Goal: Task Accomplishment & Management: Use online tool/utility

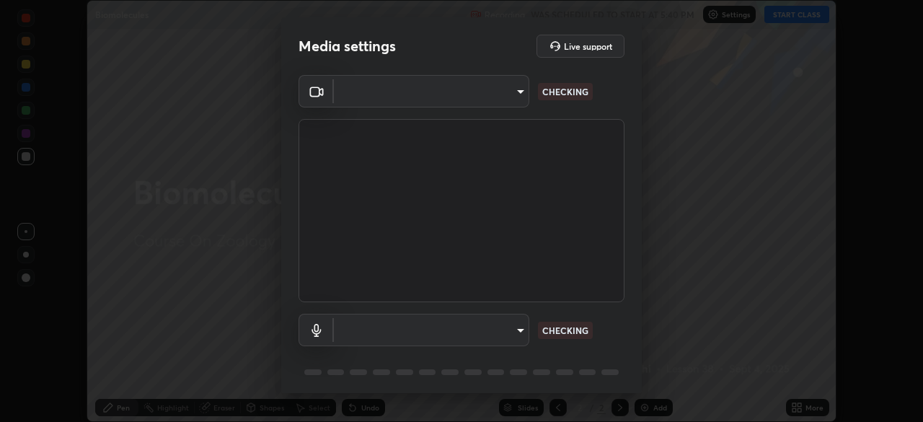
scroll to position [422, 923]
type input "7d393a75b5efabb373047579b199f96731eb4933b6c70bc853c0b4e4a878a56a"
click at [514, 335] on body "Erase all Biomolecules Recording WAS SCHEDULED TO START AT 5:40 PM Settings STA…" at bounding box center [461, 211] width 923 height 422
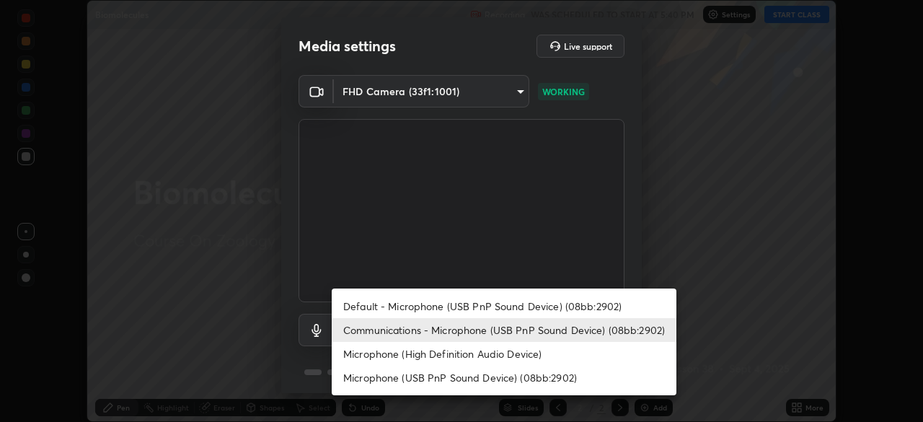
click at [476, 309] on li "Default - Microphone (USB PnP Sound Device) (08bb:2902)" at bounding box center [504, 306] width 345 height 24
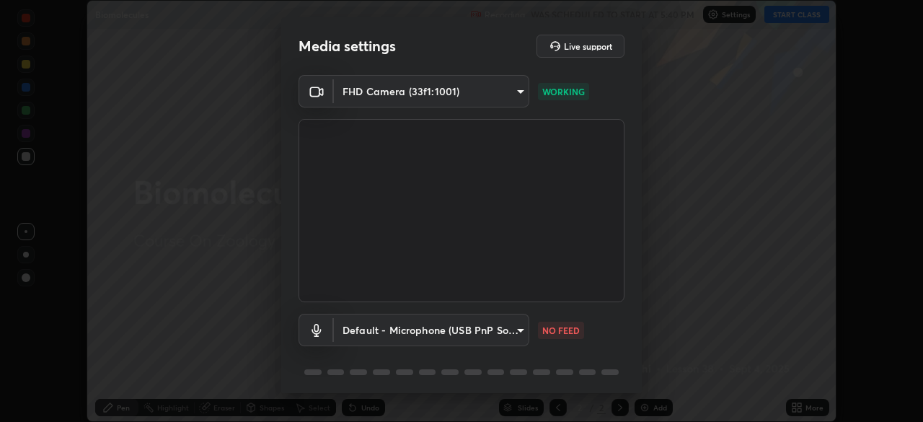
type input "default"
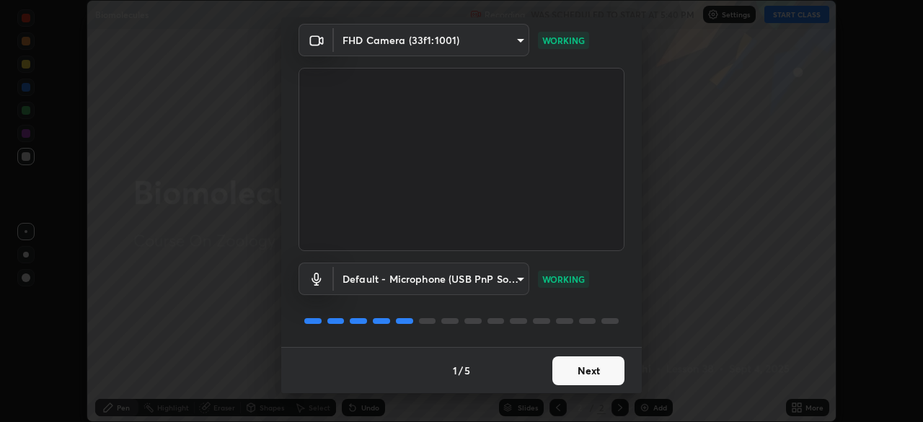
click at [572, 367] on button "Next" at bounding box center [589, 370] width 72 height 29
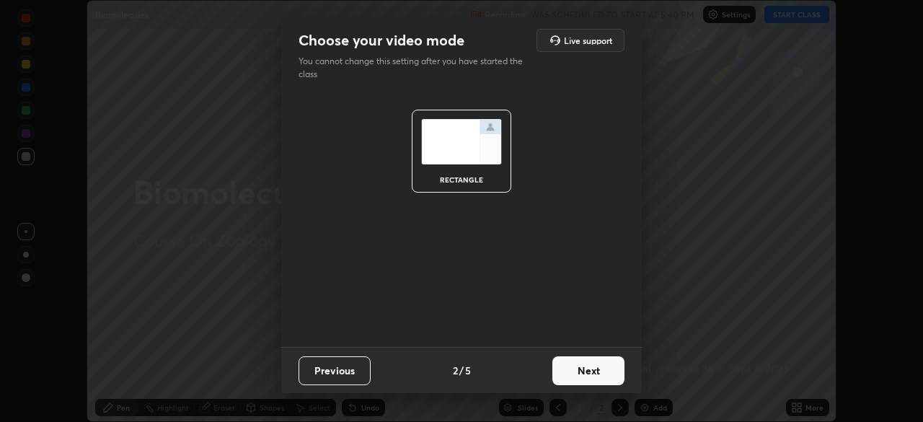
scroll to position [0, 0]
click at [572, 373] on button "Next" at bounding box center [589, 370] width 72 height 29
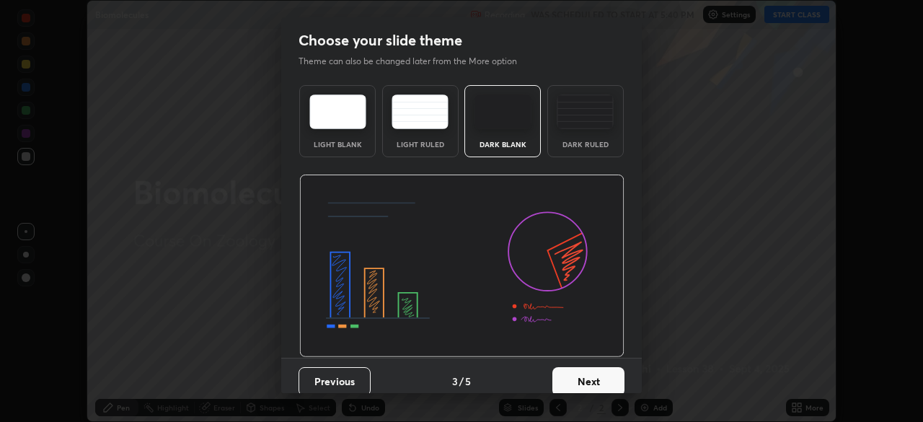
click at [576, 370] on button "Next" at bounding box center [589, 381] width 72 height 29
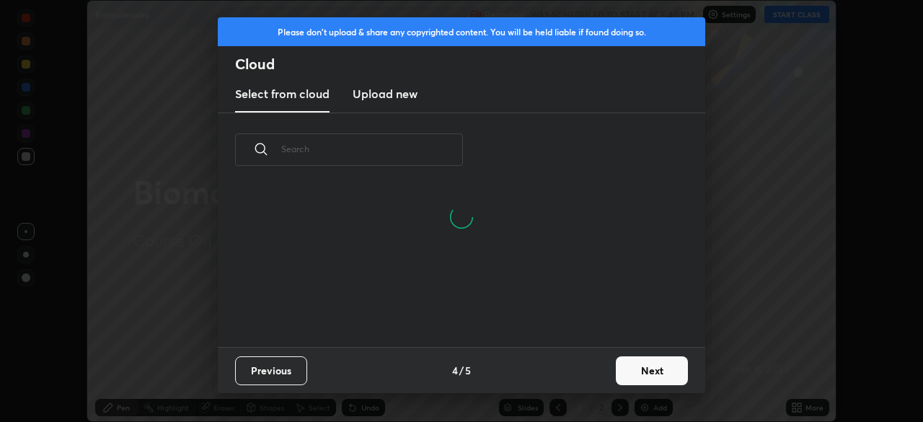
click at [624, 363] on button "Next" at bounding box center [652, 370] width 72 height 29
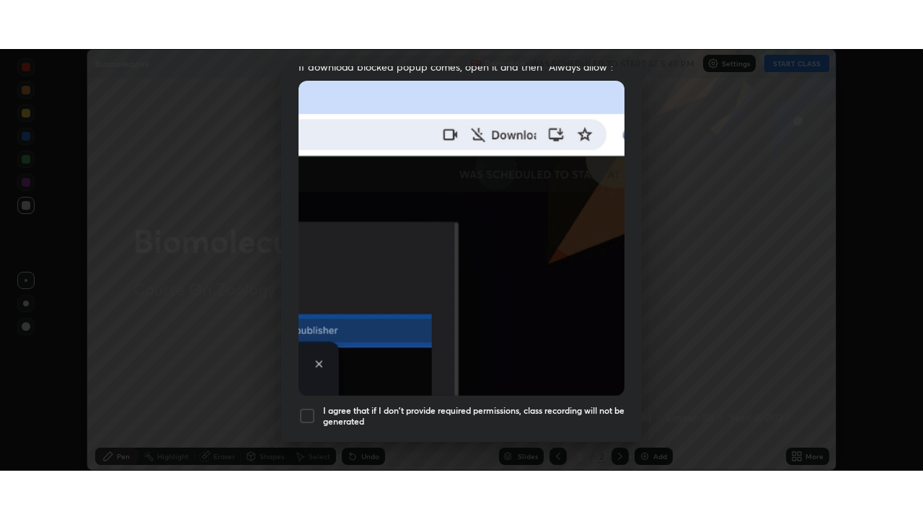
scroll to position [346, 0]
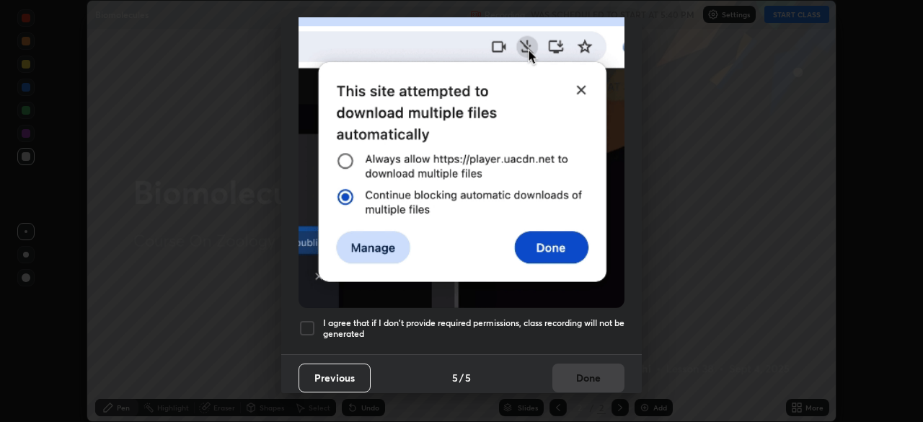
click at [308, 324] on div at bounding box center [307, 328] width 17 height 17
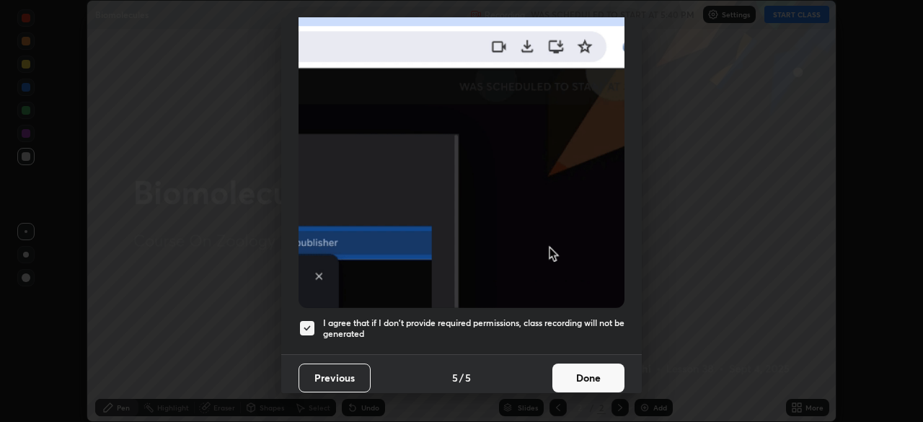
click at [568, 371] on button "Done" at bounding box center [589, 378] width 72 height 29
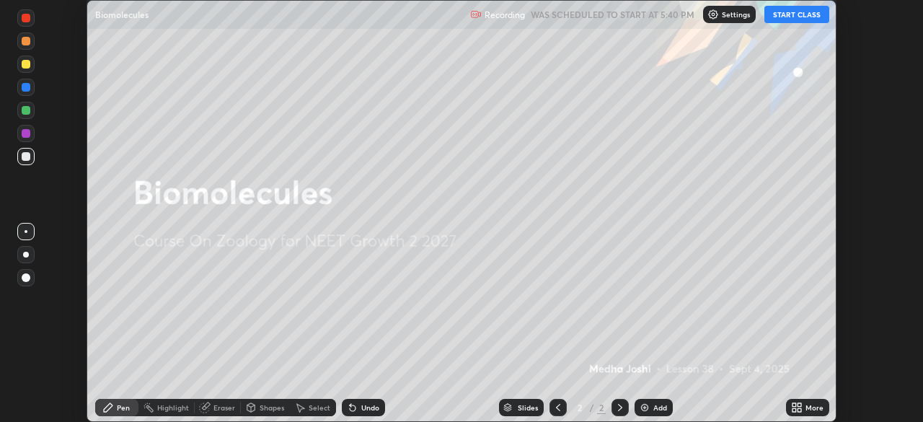
click at [799, 408] on icon at bounding box center [800, 410] width 4 height 4
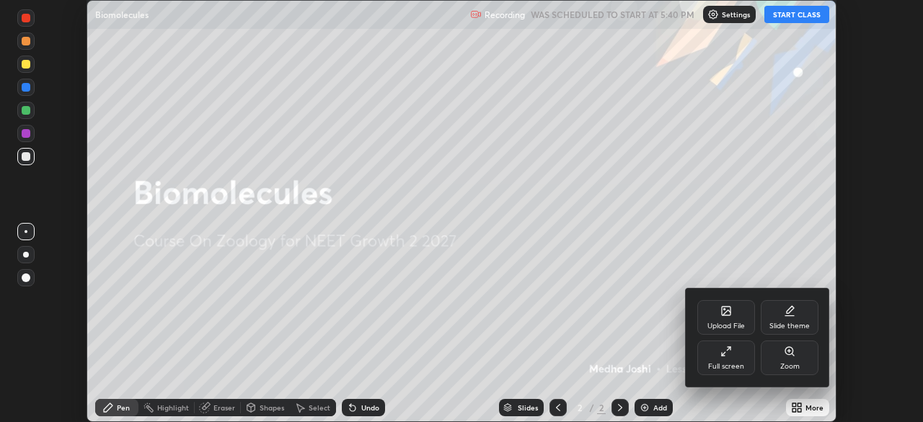
click at [731, 366] on div "Full screen" at bounding box center [726, 366] width 36 height 7
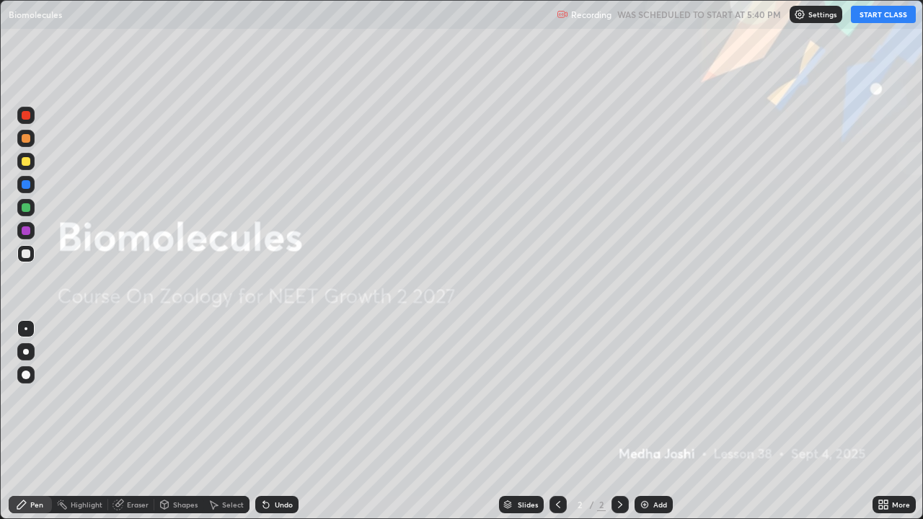
scroll to position [519, 923]
click at [866, 12] on button "START CLASS" at bounding box center [883, 14] width 65 height 17
click at [647, 421] on div "Add" at bounding box center [654, 504] width 38 height 17
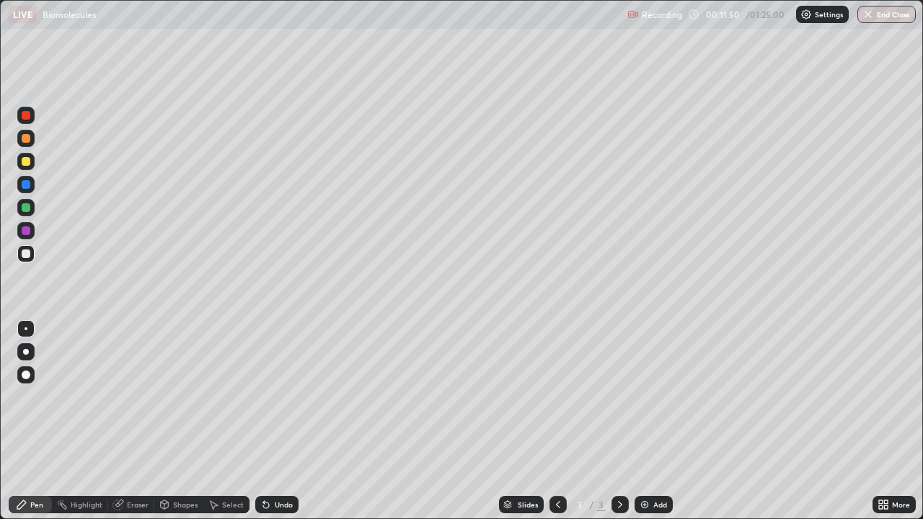
click at [26, 139] on div at bounding box center [26, 138] width 9 height 9
click at [26, 252] on div at bounding box center [26, 254] width 9 height 9
click at [26, 162] on div at bounding box center [26, 161] width 9 height 9
click at [23, 209] on div at bounding box center [26, 207] width 9 height 9
click at [648, 421] on img at bounding box center [645, 505] width 12 height 12
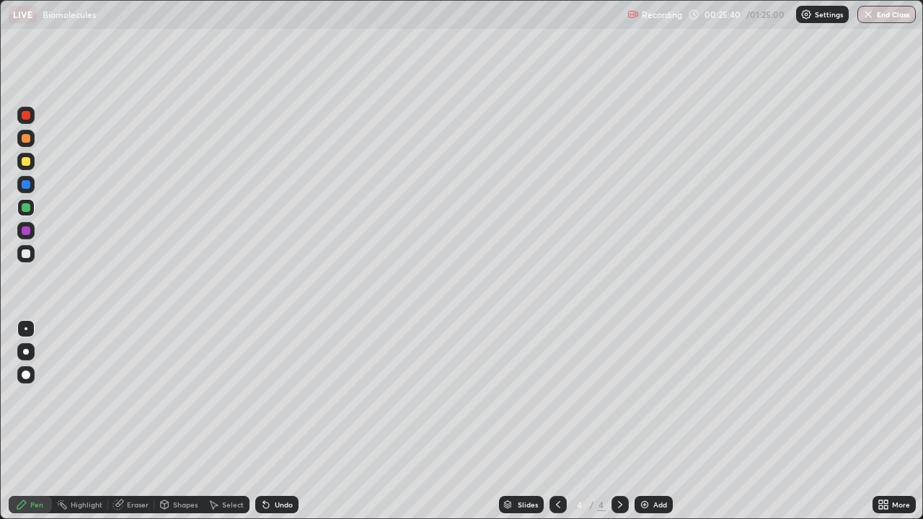
click at [26, 139] on div at bounding box center [26, 138] width 9 height 9
click at [26, 163] on div at bounding box center [26, 161] width 9 height 9
click at [27, 259] on div at bounding box center [25, 253] width 17 height 17
click at [27, 190] on div at bounding box center [25, 184] width 17 height 17
click at [32, 260] on div at bounding box center [25, 253] width 17 height 17
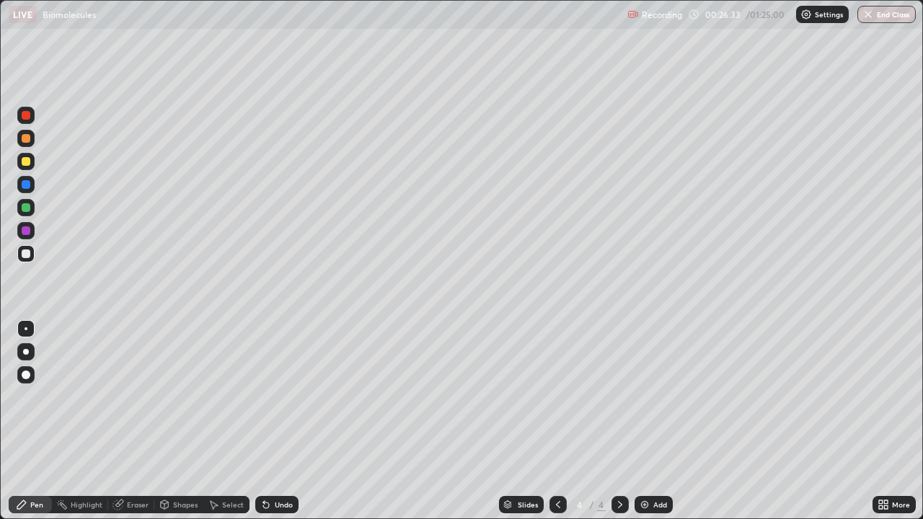
click at [30, 232] on div at bounding box center [26, 231] width 9 height 9
click at [32, 252] on div at bounding box center [25, 253] width 17 height 17
click at [128, 421] on div "Eraser" at bounding box center [138, 504] width 22 height 7
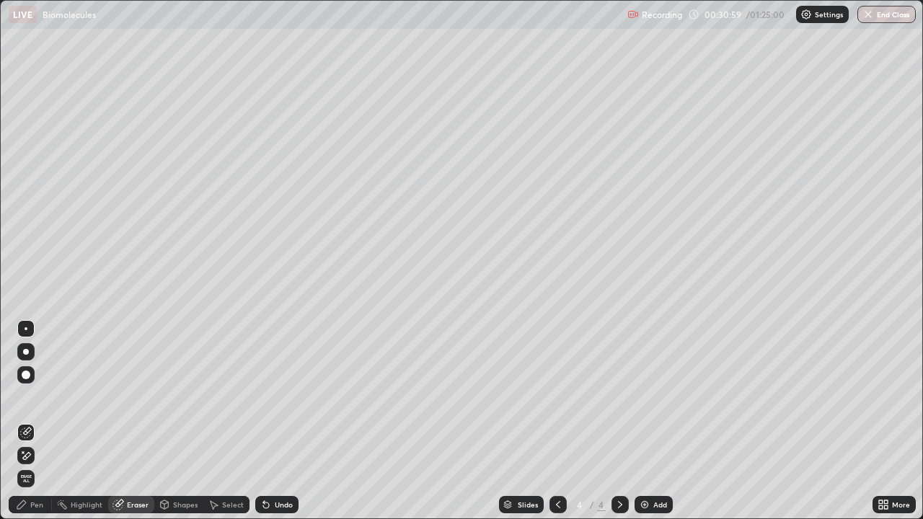
click at [35, 421] on div "Pen" at bounding box center [36, 504] width 13 height 7
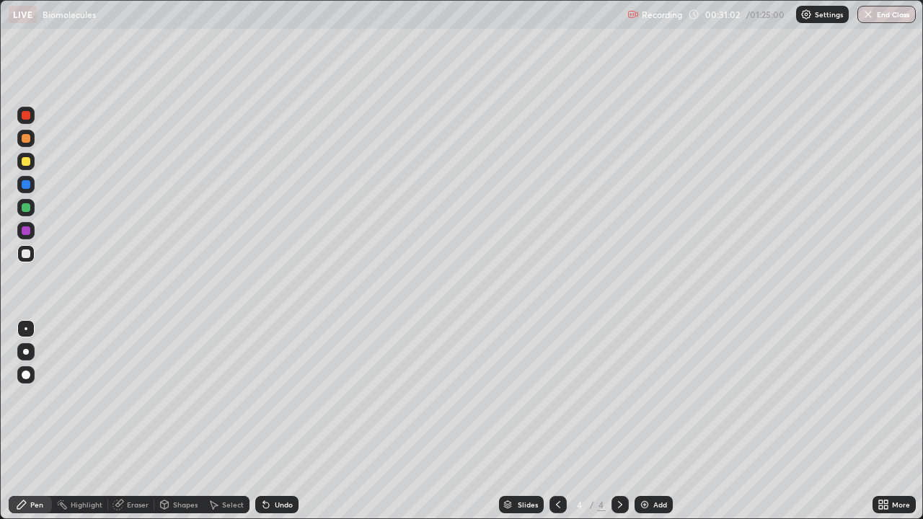
click at [26, 229] on div at bounding box center [26, 231] width 9 height 9
click at [30, 257] on div at bounding box center [25, 253] width 17 height 17
click at [27, 185] on div at bounding box center [26, 184] width 9 height 9
click at [25, 253] on div at bounding box center [26, 254] width 9 height 9
click at [654, 421] on div "Add" at bounding box center [661, 504] width 14 height 7
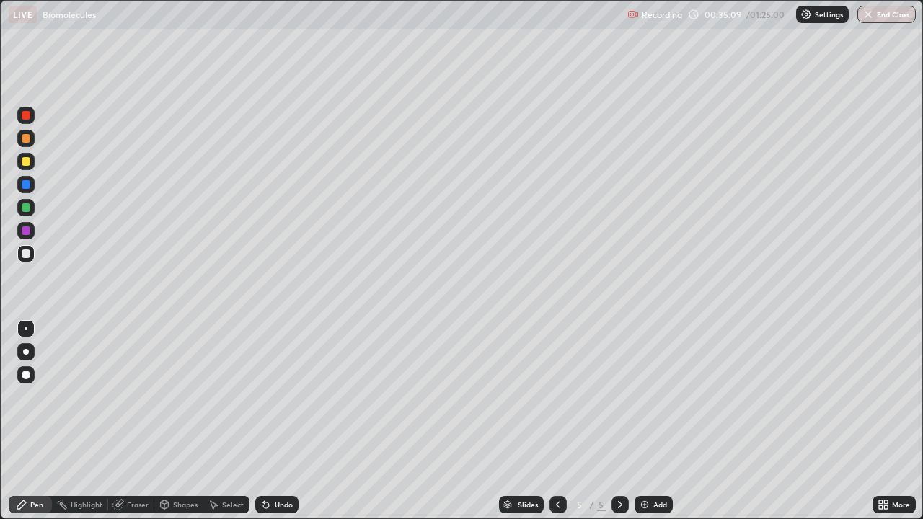
click at [30, 185] on div at bounding box center [26, 184] width 9 height 9
click at [26, 234] on div at bounding box center [26, 231] width 9 height 9
click at [25, 252] on div at bounding box center [26, 254] width 9 height 9
click at [25, 185] on div at bounding box center [26, 184] width 9 height 9
click at [273, 421] on div "Undo" at bounding box center [276, 504] width 43 height 17
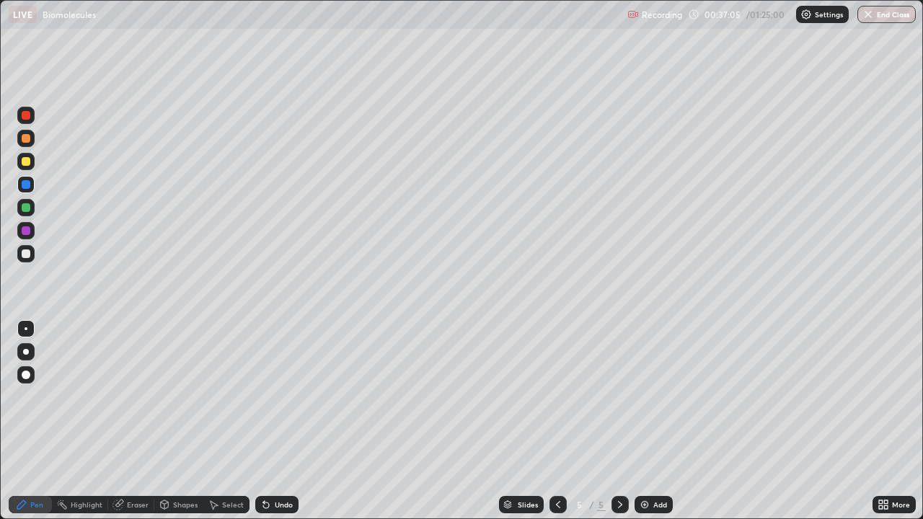
click at [263, 421] on icon at bounding box center [263, 501] width 1 height 1
click at [22, 255] on div at bounding box center [26, 254] width 9 height 9
click at [283, 421] on div "Undo" at bounding box center [276, 504] width 43 height 17
click at [276, 421] on div "Undo" at bounding box center [276, 504] width 43 height 17
click at [557, 421] on icon at bounding box center [559, 505] width 12 height 12
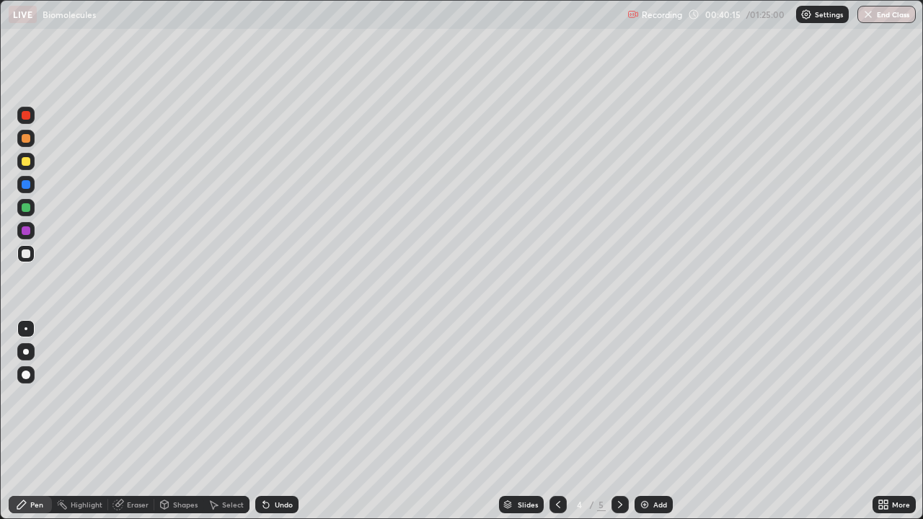
click at [29, 211] on div at bounding box center [25, 207] width 17 height 17
click at [619, 421] on icon at bounding box center [621, 505] width 12 height 12
click at [643, 421] on div "Add" at bounding box center [654, 504] width 38 height 17
click at [24, 257] on div at bounding box center [26, 254] width 9 height 9
click at [25, 213] on div at bounding box center [25, 207] width 17 height 17
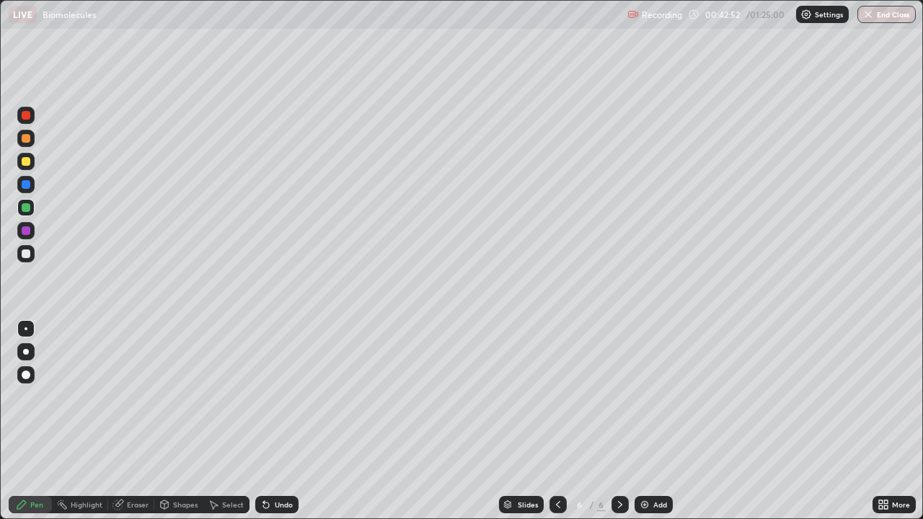
click at [27, 234] on div at bounding box center [26, 231] width 9 height 9
click at [26, 252] on div at bounding box center [26, 254] width 9 height 9
click at [25, 182] on div at bounding box center [26, 184] width 9 height 9
click at [557, 421] on icon at bounding box center [559, 505] width 12 height 12
click at [555, 421] on icon at bounding box center [559, 505] width 12 height 12
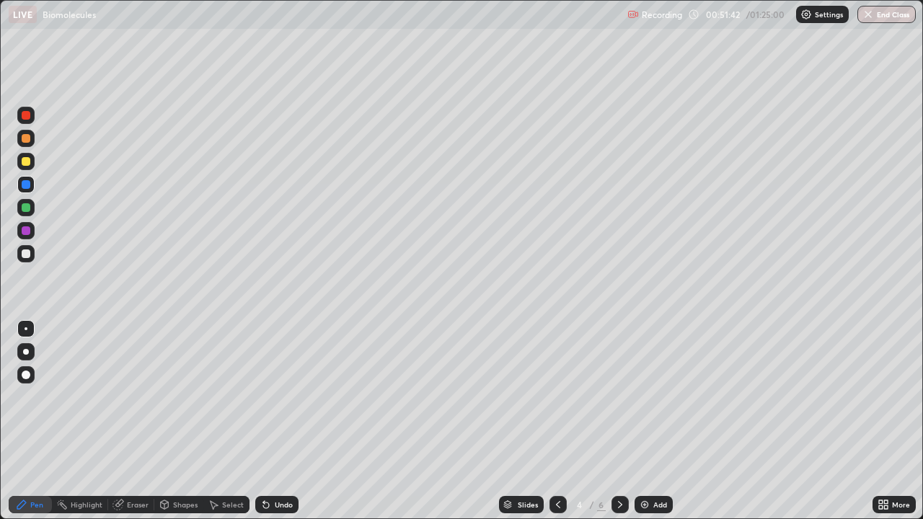
click at [612, 421] on div at bounding box center [620, 504] width 17 height 17
click at [619, 421] on icon at bounding box center [621, 505] width 12 height 12
click at [649, 421] on div "Add" at bounding box center [654, 504] width 38 height 17
click at [25, 162] on div at bounding box center [26, 161] width 9 height 9
click at [29, 206] on div at bounding box center [26, 207] width 9 height 9
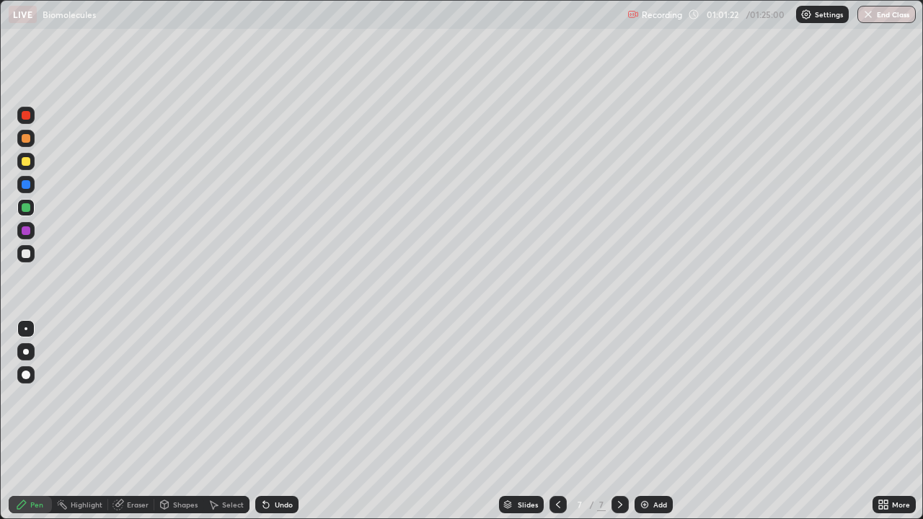
click at [27, 260] on div at bounding box center [25, 253] width 17 height 17
click at [272, 421] on div "Undo" at bounding box center [276, 504] width 43 height 17
click at [651, 421] on div "Add" at bounding box center [654, 504] width 38 height 17
click at [27, 145] on div at bounding box center [25, 138] width 17 height 17
click at [26, 162] on div at bounding box center [26, 161] width 9 height 9
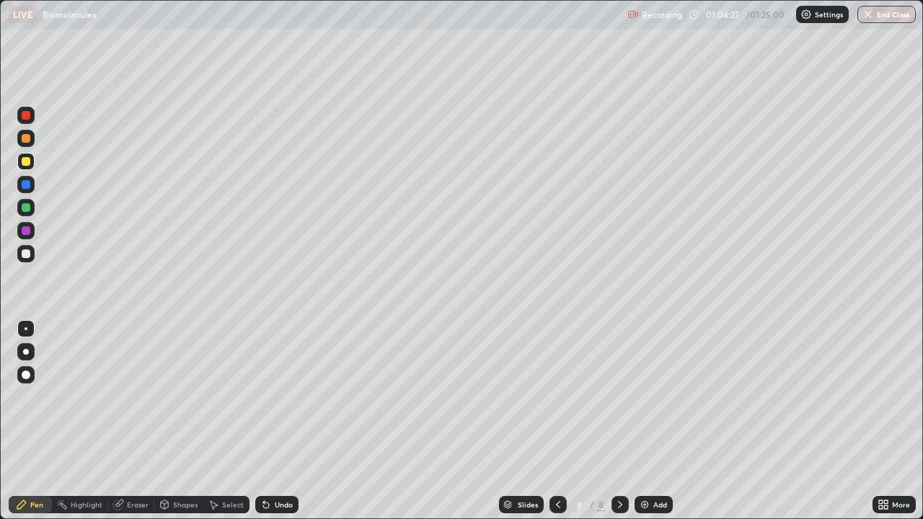
click at [25, 258] on div at bounding box center [26, 254] width 9 height 9
click at [25, 206] on div at bounding box center [26, 207] width 9 height 9
click at [28, 188] on div at bounding box center [26, 184] width 9 height 9
click at [25, 255] on div at bounding box center [26, 254] width 9 height 9
click at [26, 162] on div at bounding box center [26, 161] width 9 height 9
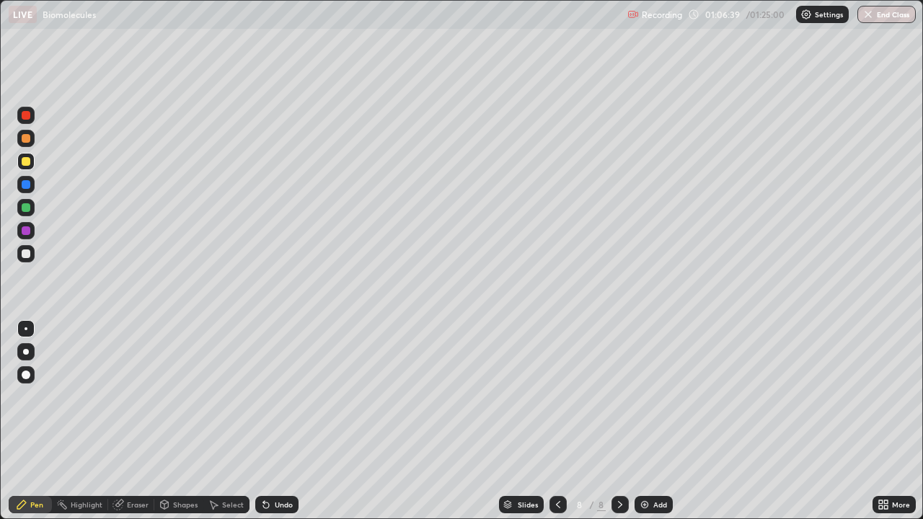
click at [27, 253] on div at bounding box center [26, 254] width 9 height 9
click at [27, 184] on div at bounding box center [26, 184] width 9 height 9
click at [25, 164] on div at bounding box center [26, 161] width 9 height 9
click at [34, 252] on div at bounding box center [25, 253] width 17 height 17
click at [26, 185] on div at bounding box center [26, 184] width 9 height 9
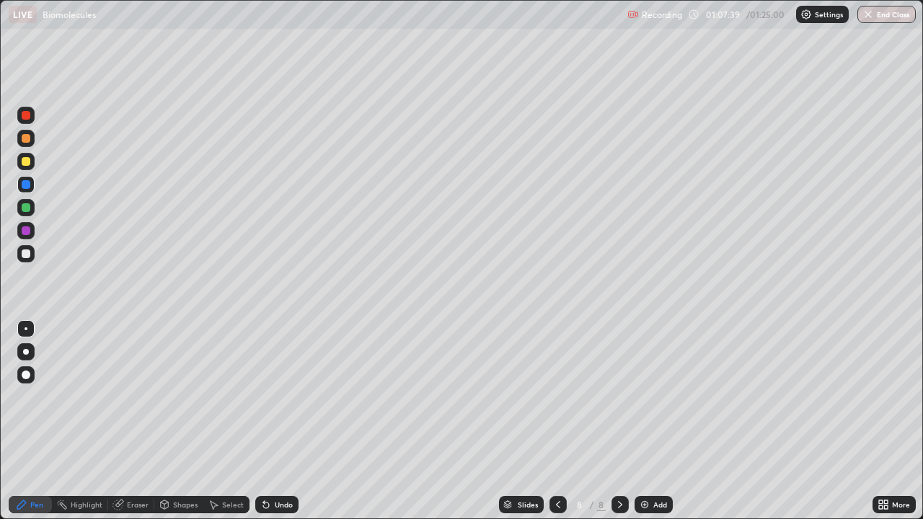
click at [25, 164] on div at bounding box center [26, 161] width 9 height 9
click at [26, 255] on div at bounding box center [26, 254] width 9 height 9
click at [557, 421] on icon at bounding box center [559, 505] width 12 height 12
click at [619, 421] on icon at bounding box center [621, 505] width 12 height 12
click at [654, 421] on div "Add" at bounding box center [661, 504] width 14 height 7
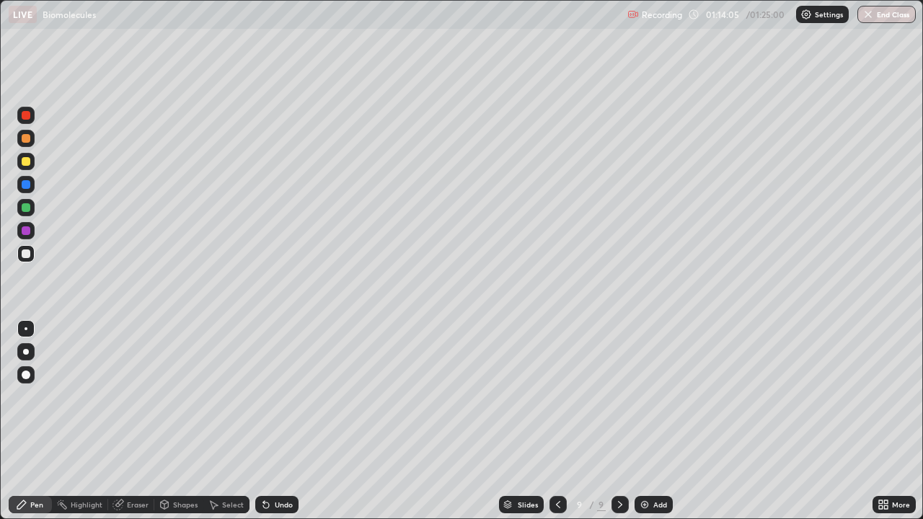
click at [27, 141] on div at bounding box center [26, 138] width 9 height 9
click at [25, 161] on div at bounding box center [26, 161] width 9 height 9
click at [25, 254] on div at bounding box center [26, 254] width 9 height 9
click at [18, 164] on div at bounding box center [25, 161] width 17 height 17
click at [23, 193] on div at bounding box center [25, 184] width 17 height 17
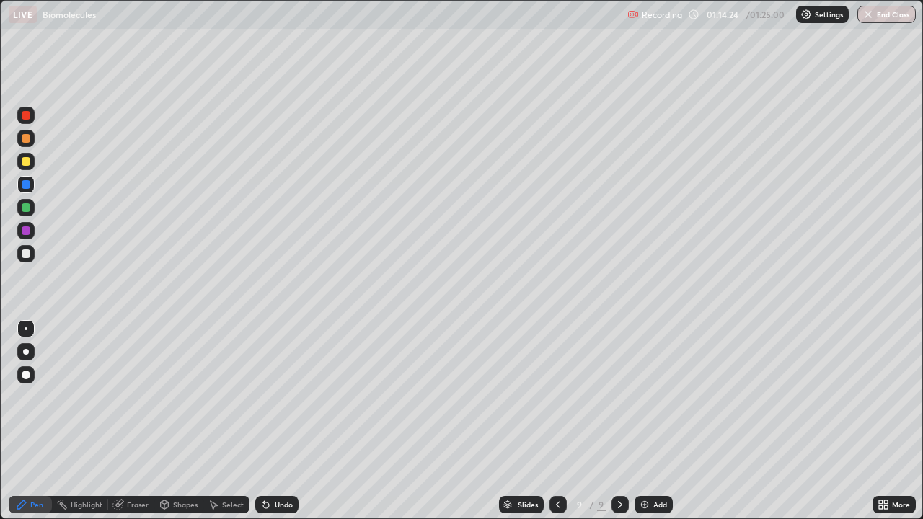
click at [26, 208] on div at bounding box center [26, 207] width 9 height 9
click at [283, 421] on div "Undo" at bounding box center [284, 504] width 18 height 7
click at [284, 421] on div "Undo" at bounding box center [284, 504] width 18 height 7
click at [29, 257] on div at bounding box center [26, 254] width 9 height 9
click at [30, 215] on div at bounding box center [25, 207] width 17 height 17
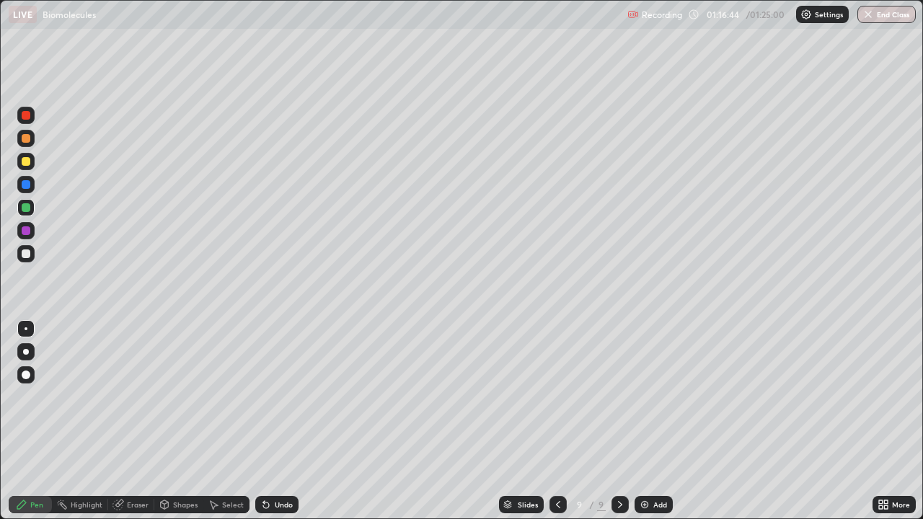
click at [25, 253] on div at bounding box center [26, 254] width 9 height 9
click at [263, 421] on icon at bounding box center [266, 506] width 6 height 6
click at [263, 421] on icon at bounding box center [263, 501] width 1 height 1
click at [874, 18] on img "button" at bounding box center [869, 15] width 12 height 12
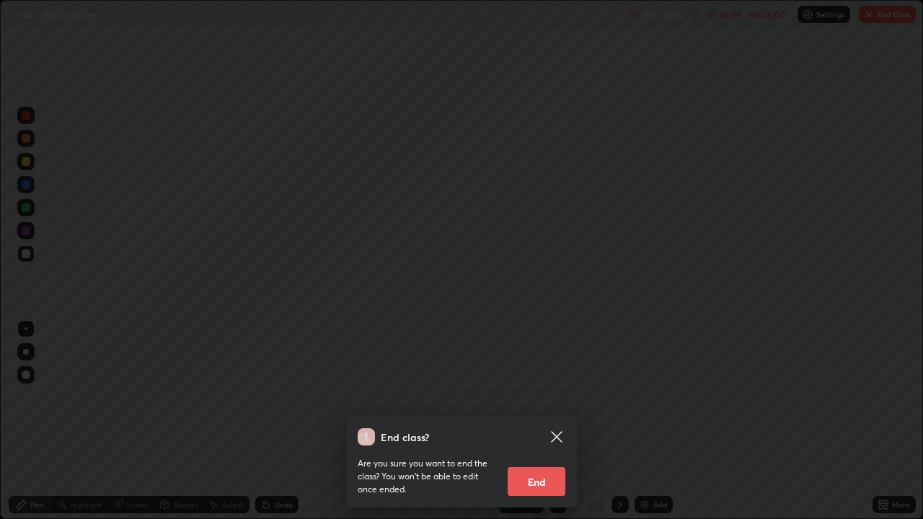
click at [534, 421] on button "End" at bounding box center [537, 481] width 58 height 29
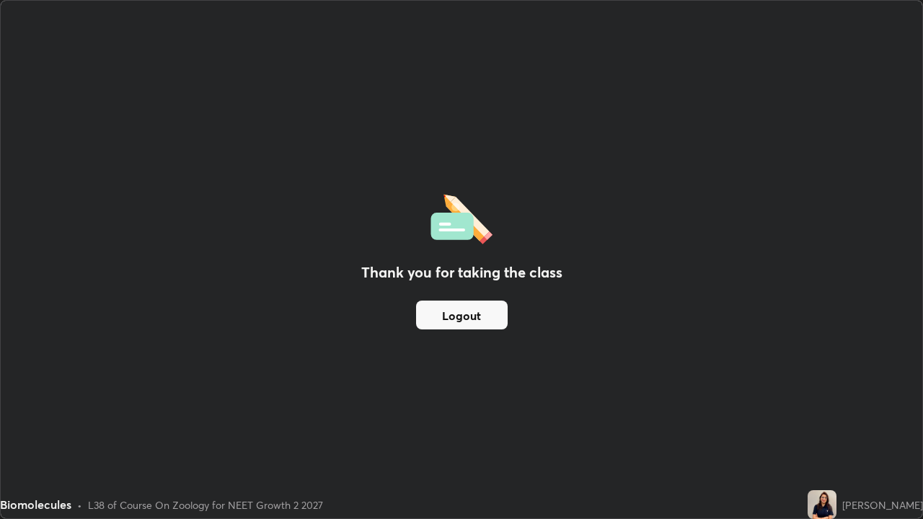
click at [468, 318] on button "Logout" at bounding box center [462, 315] width 92 height 29
